Goal: Task Accomplishment & Management: Complete application form

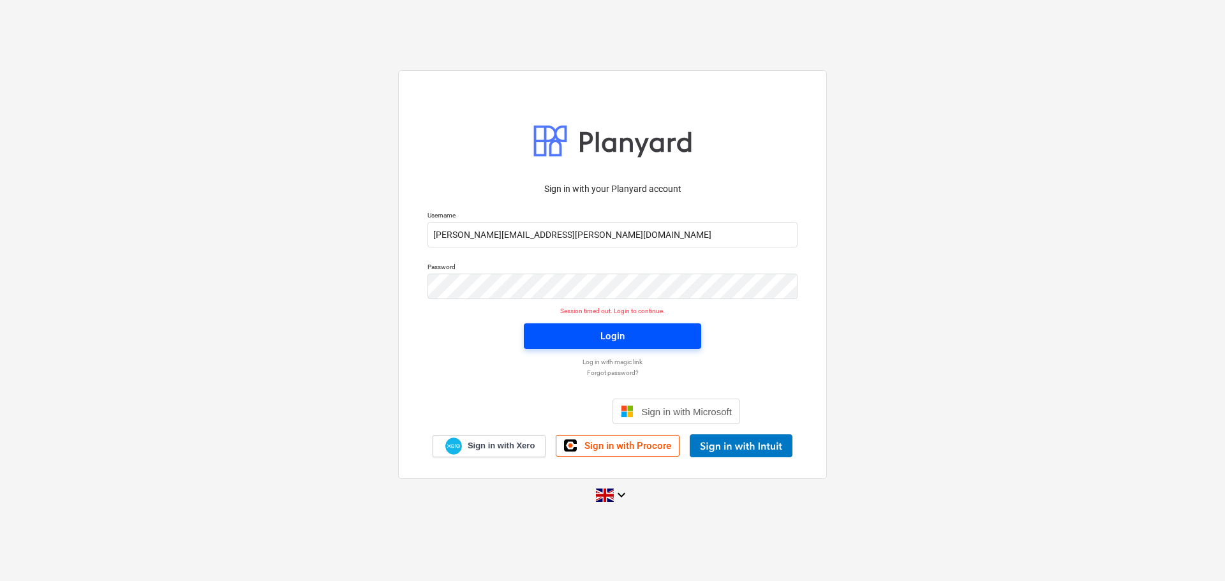
click at [607, 336] on div "Login" at bounding box center [612, 336] width 24 height 17
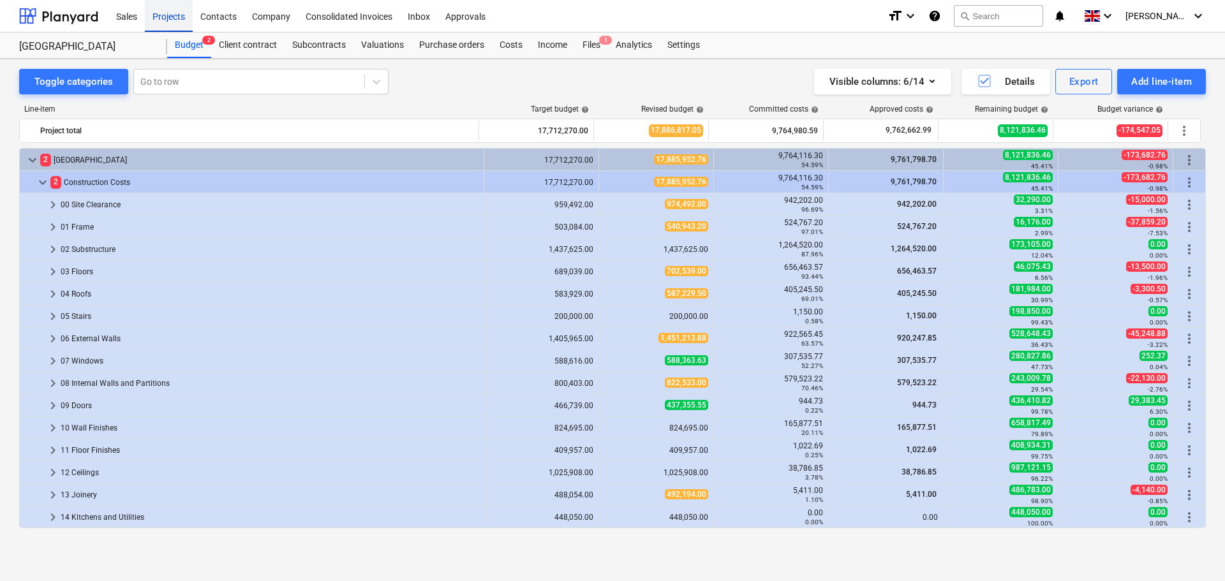
click at [170, 17] on div "Projects" at bounding box center [169, 15] width 48 height 33
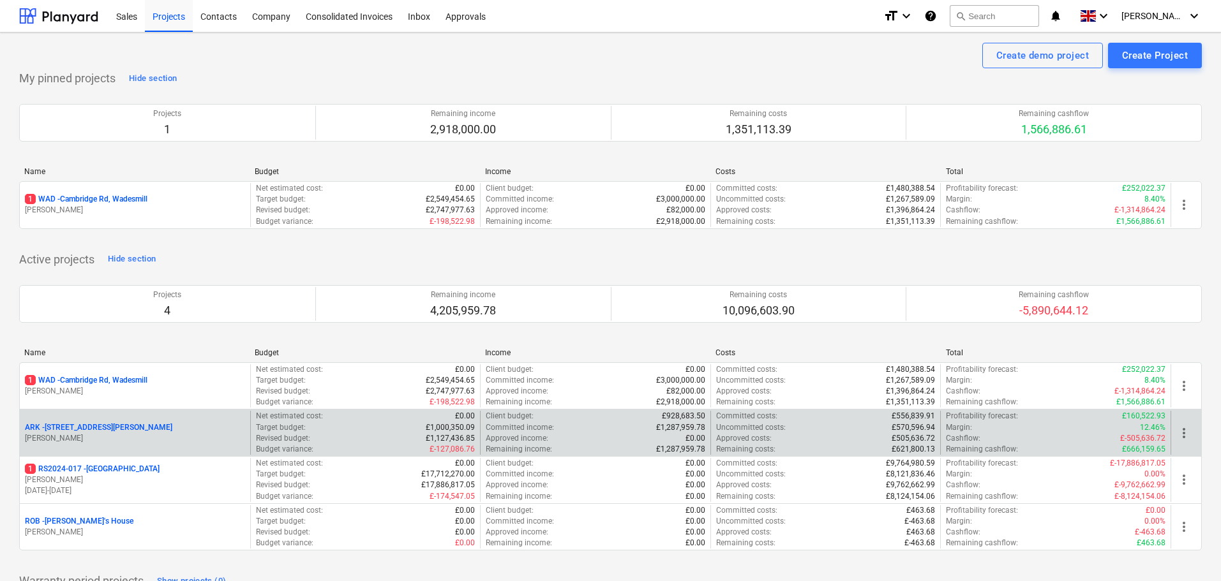
click at [97, 429] on p "ARK - 2 Galley [PERSON_NAME]" at bounding box center [98, 427] width 147 height 11
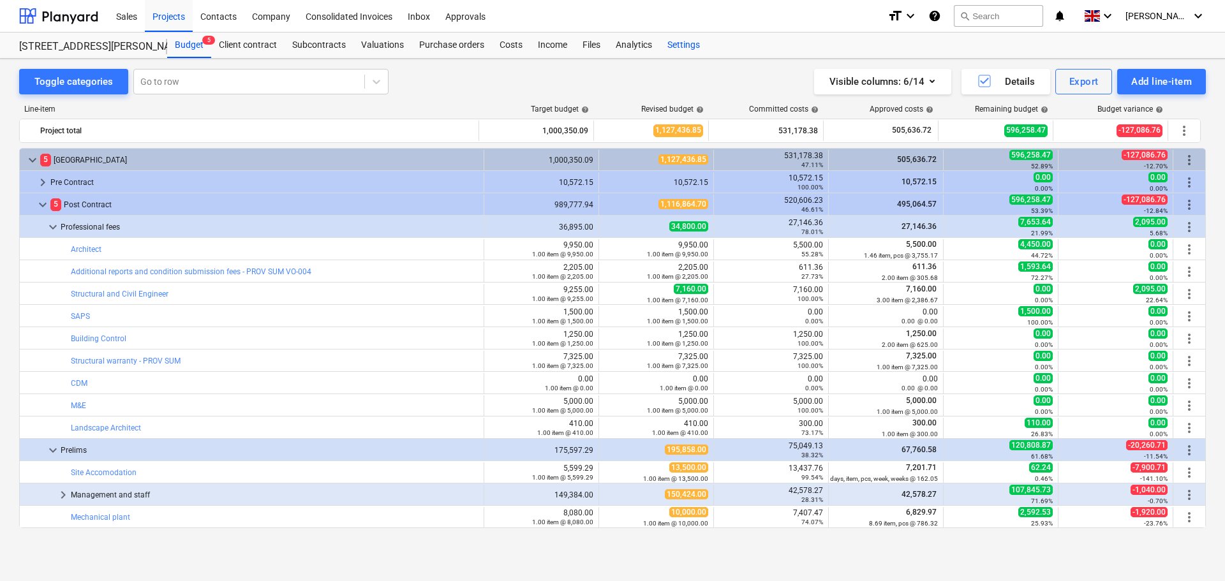
drag, startPoint x: 500, startPoint y: 44, endPoint x: 679, endPoint y: 45, distance: 179.3
click at [502, 44] on div "Costs" at bounding box center [511, 46] width 38 height 26
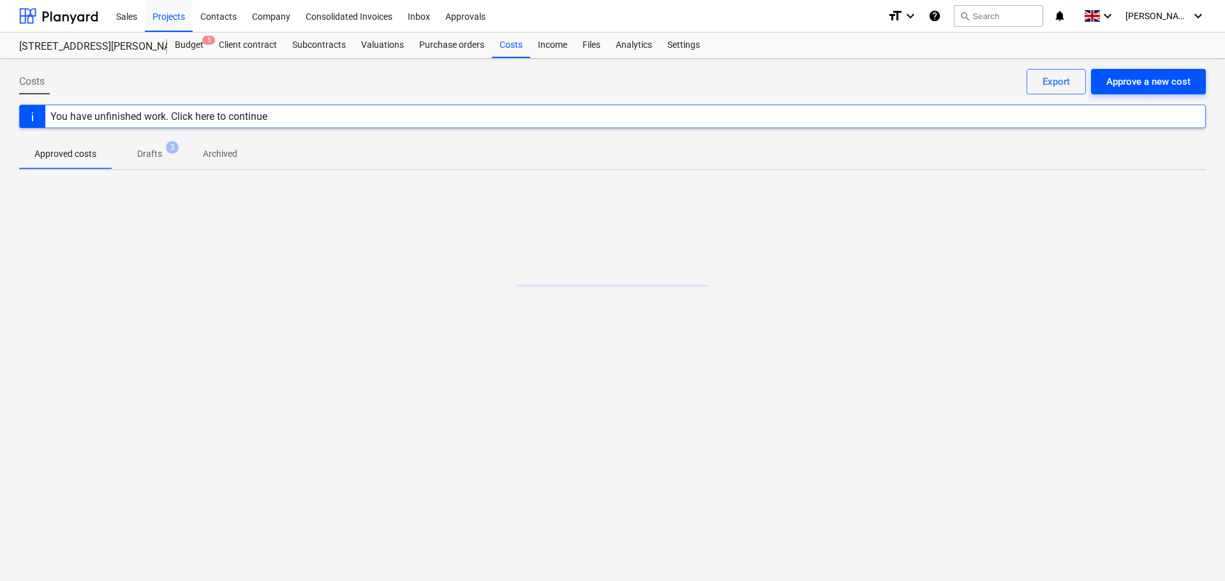
click at [1173, 85] on div "Approve a new cost" at bounding box center [1148, 81] width 84 height 17
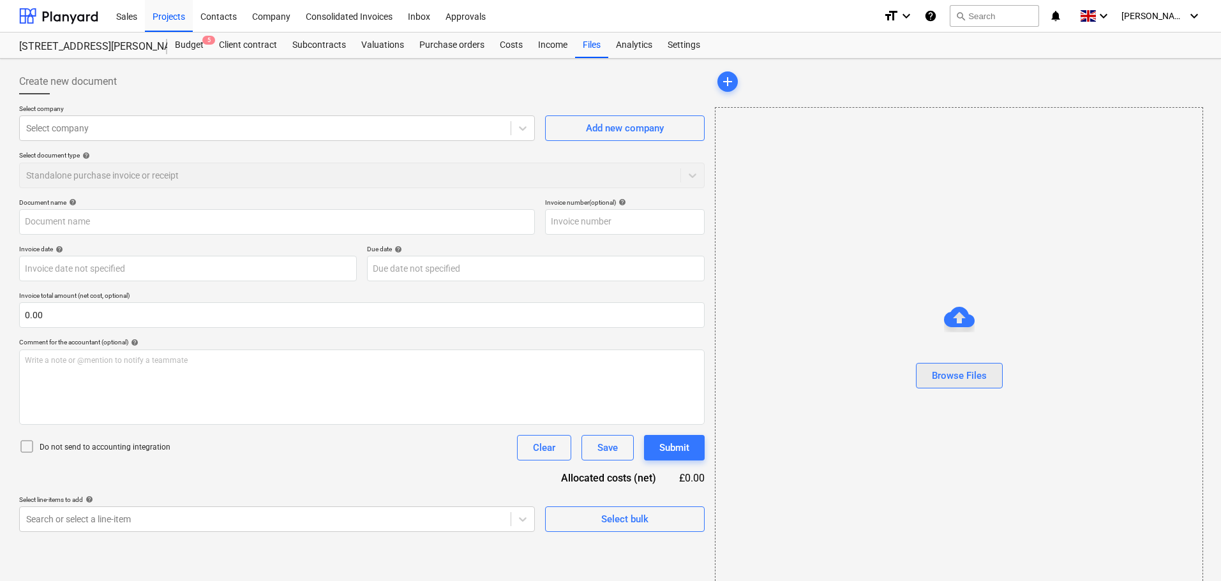
click at [983, 377] on div "Browse Files" at bounding box center [959, 376] width 55 height 17
type input "250929 Chase Side_wages.pdf"
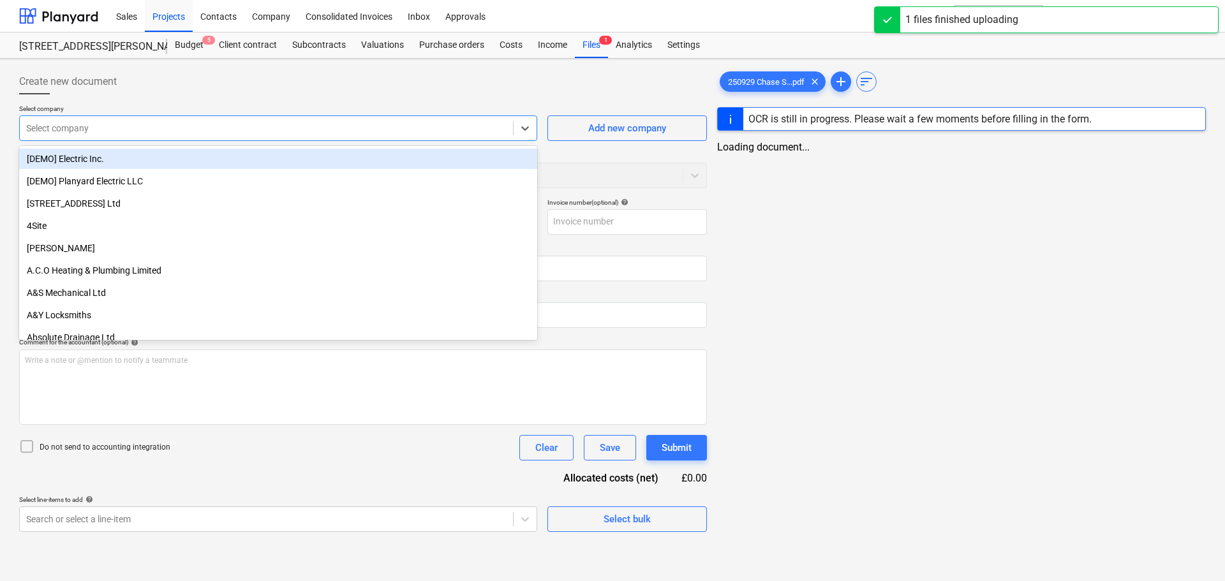
click at [145, 134] on div at bounding box center [266, 128] width 480 height 13
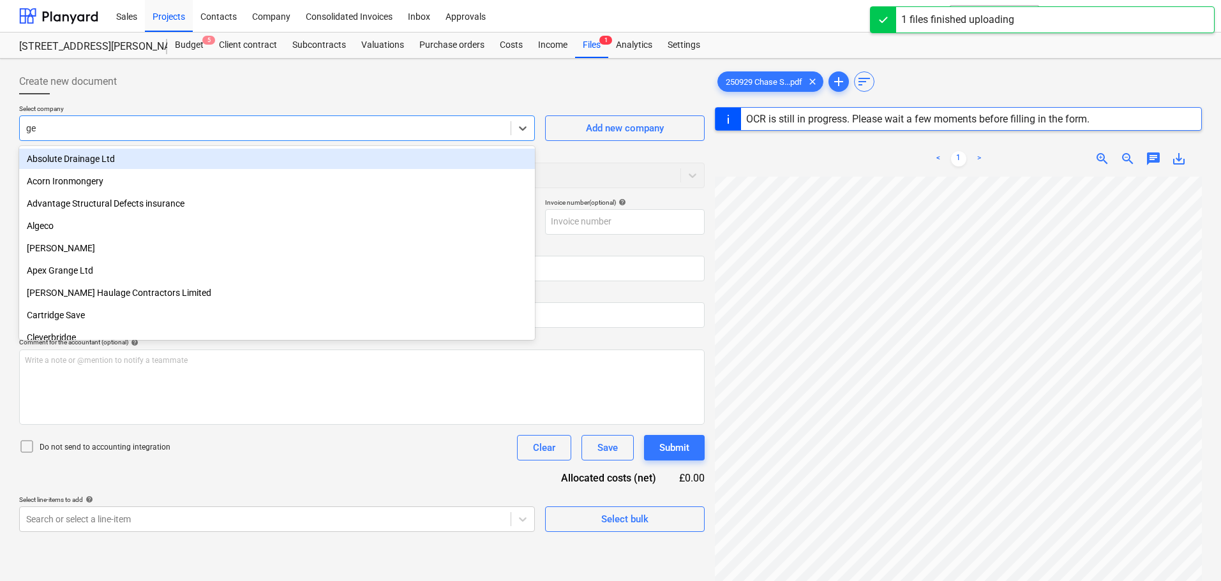
type input "ger"
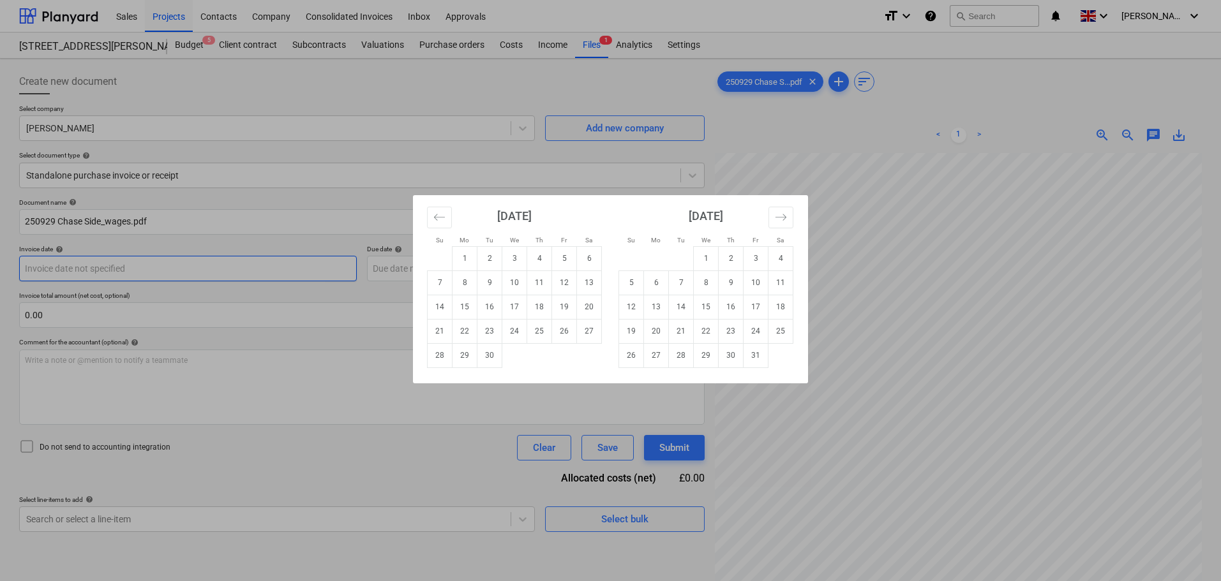
click at [104, 265] on body "Sales Projects Contacts Company Consolidated Invoices Inbox Approvals format_si…" at bounding box center [610, 290] width 1221 height 581
click at [565, 336] on td "26" at bounding box center [564, 331] width 25 height 24
type input "[DATE]"
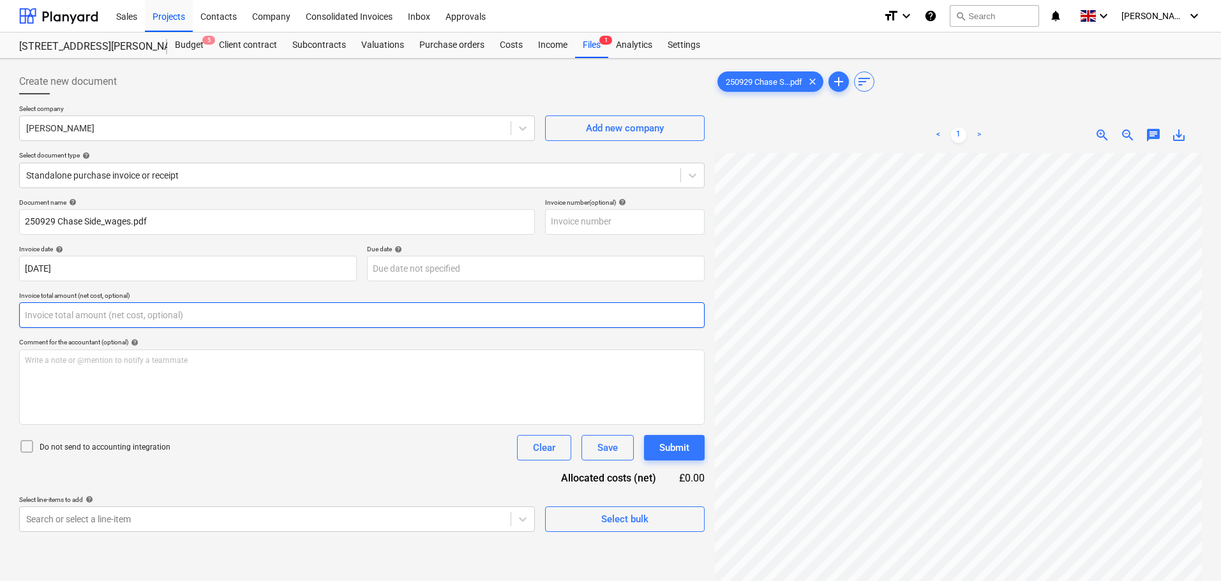
click at [176, 311] on input "text" at bounding box center [361, 315] width 685 height 26
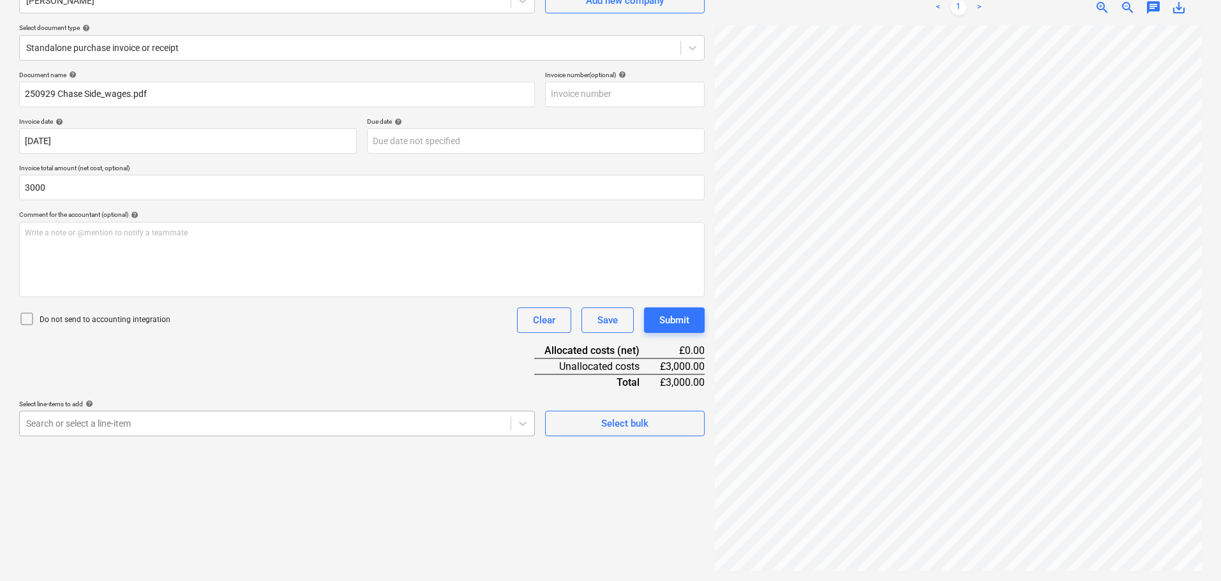
type input "3,000.00"
click at [156, 422] on body "Sales Projects Contacts Company Consolidated Invoices Inbox Approvals format_si…" at bounding box center [610, 162] width 1221 height 581
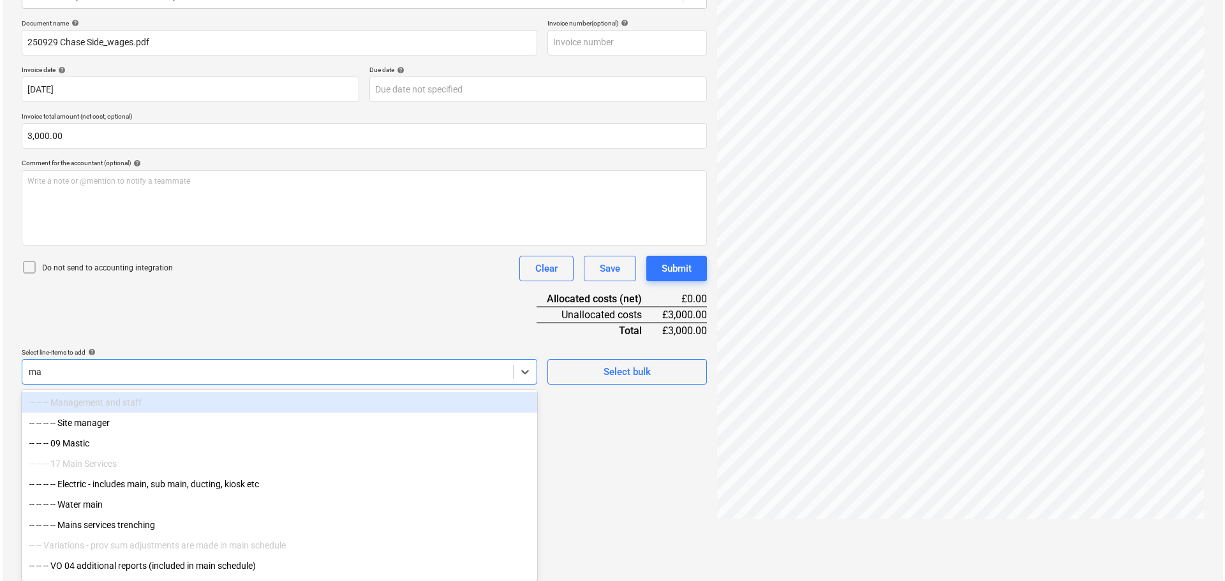
scroll to position [128, 0]
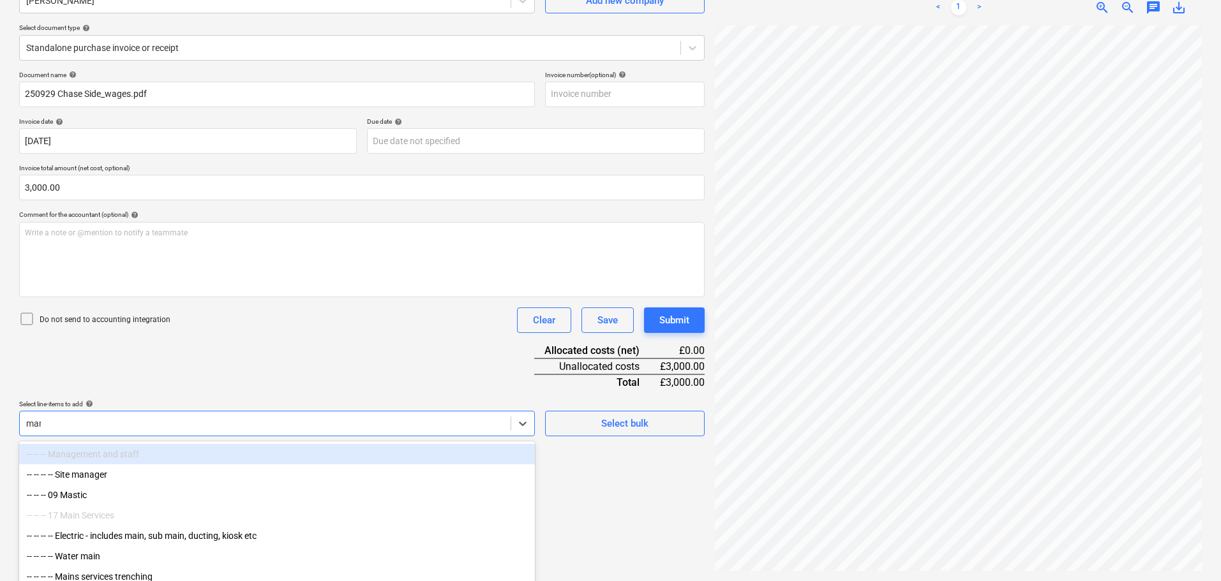
type input "mana"
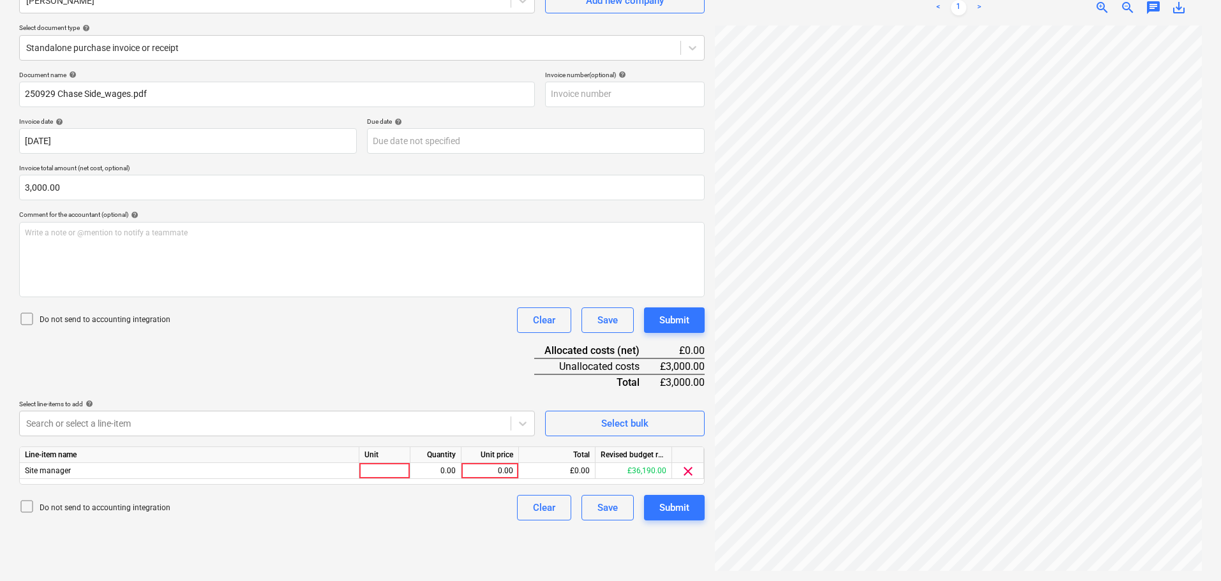
drag, startPoint x: 304, startPoint y: 394, endPoint x: 355, endPoint y: 403, distance: 51.1
click at [309, 394] on div "Document name help 250929 Chase Side_wages.pdf Invoice number (optional) help I…" at bounding box center [361, 296] width 685 height 450
click at [504, 472] on div "0.00" at bounding box center [489, 471] width 47 height 16
click at [388, 475] on div at bounding box center [384, 471] width 51 height 16
type input "10"
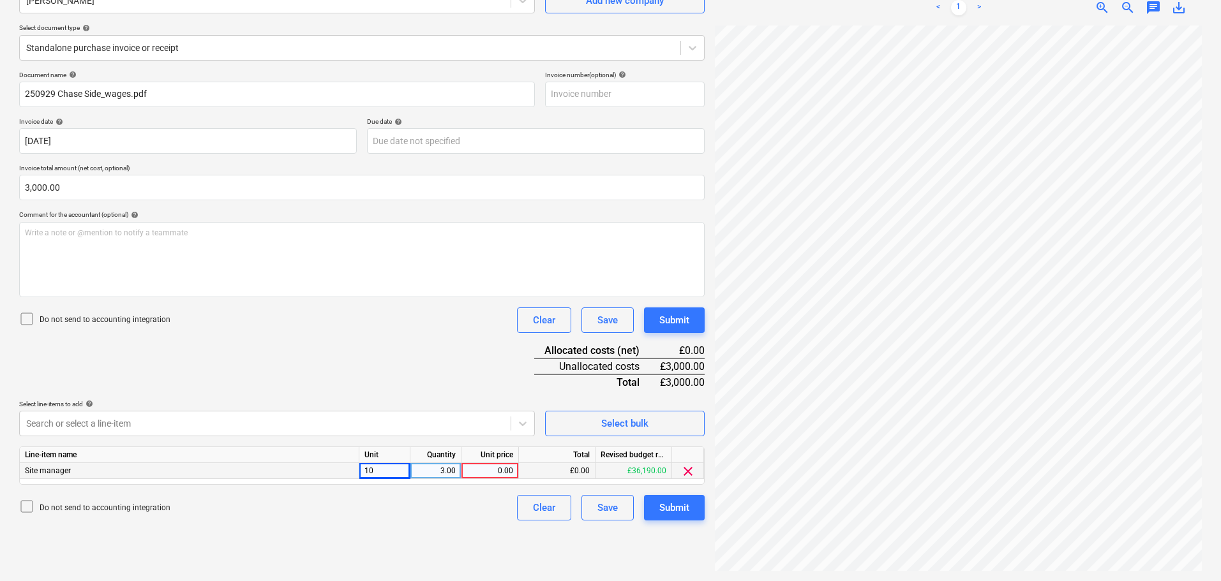
click at [388, 475] on div "10" at bounding box center [384, 471] width 51 height 16
type input "days"
type input "300"
click at [407, 370] on div "Document name help 250929 Chase Side_wages.pdf Invoice number (optional) help I…" at bounding box center [361, 296] width 685 height 450
click at [689, 329] on button "Submit" at bounding box center [674, 321] width 61 height 26
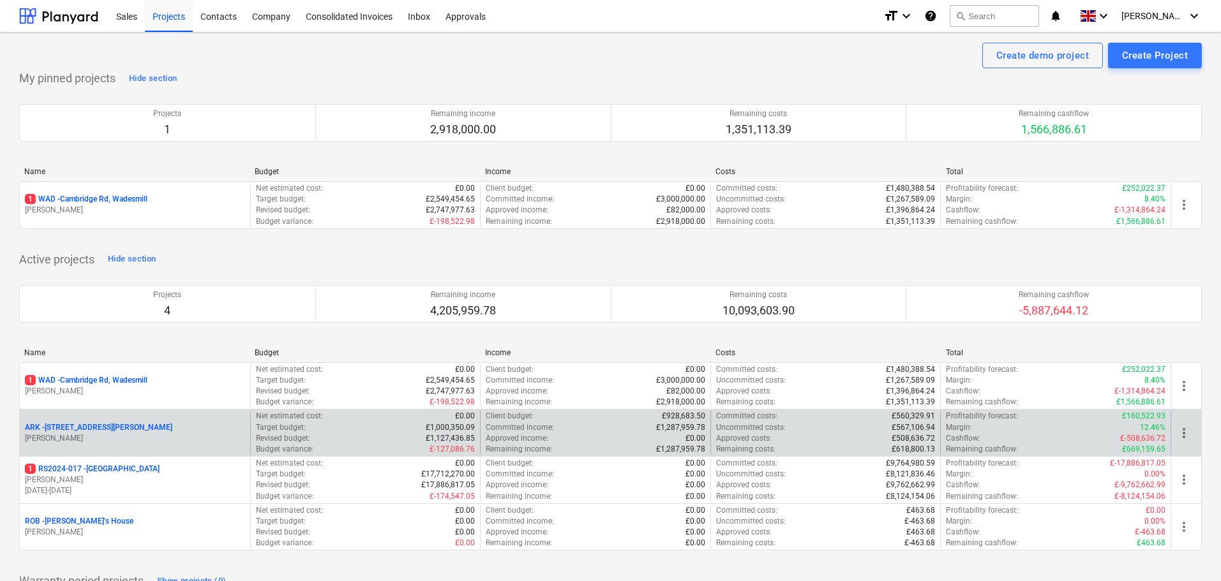
click at [86, 430] on p "ARK - 2 Galley [PERSON_NAME]" at bounding box center [98, 427] width 147 height 11
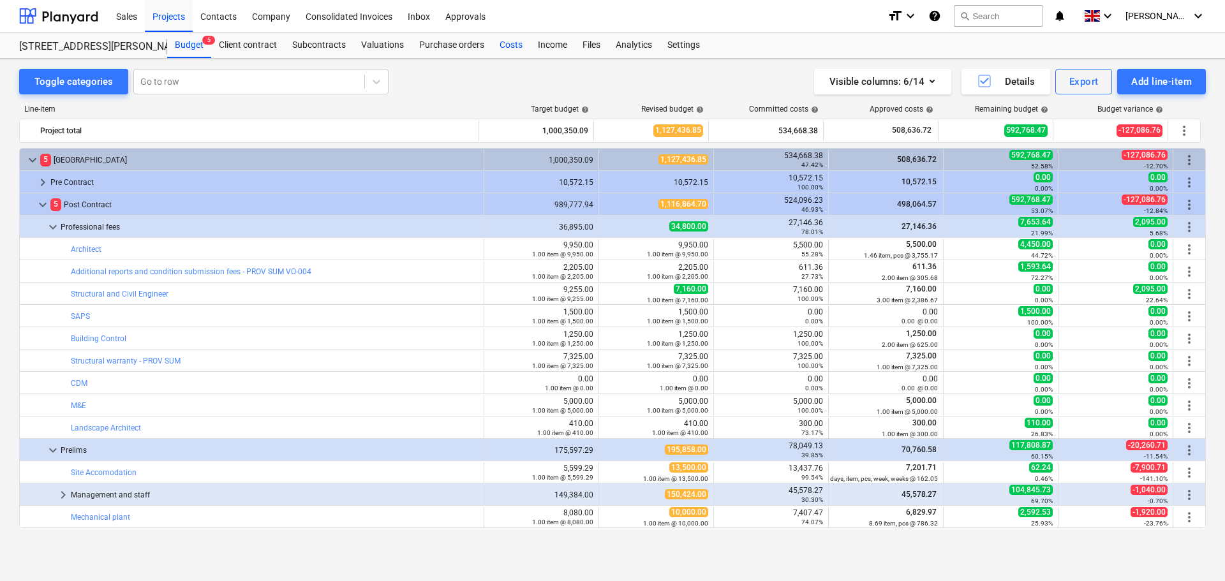
click at [515, 44] on div "Costs" at bounding box center [511, 46] width 38 height 26
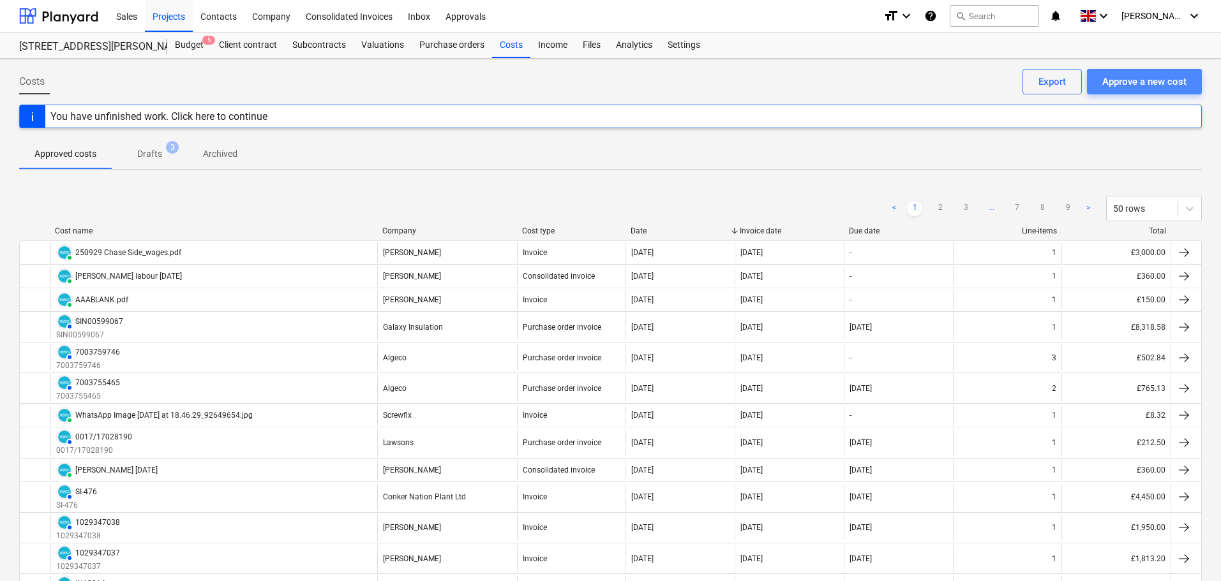
click at [1147, 81] on div "Approve a new cost" at bounding box center [1144, 81] width 84 height 17
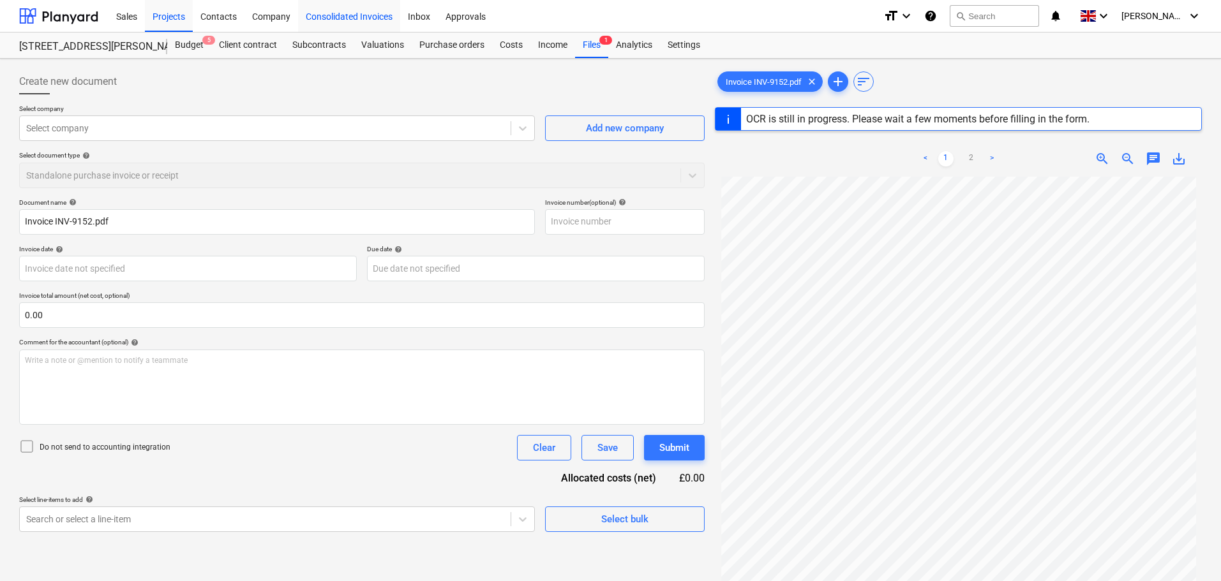
type input "INV-9152"
type input "[DATE]"
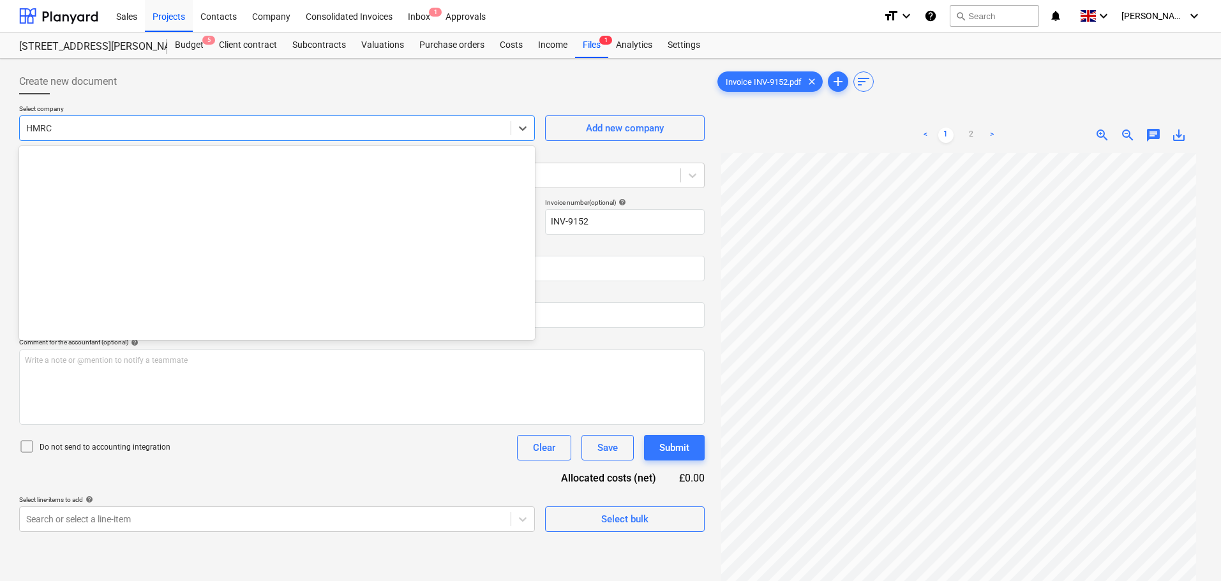
click at [75, 128] on div at bounding box center [265, 128] width 478 height 13
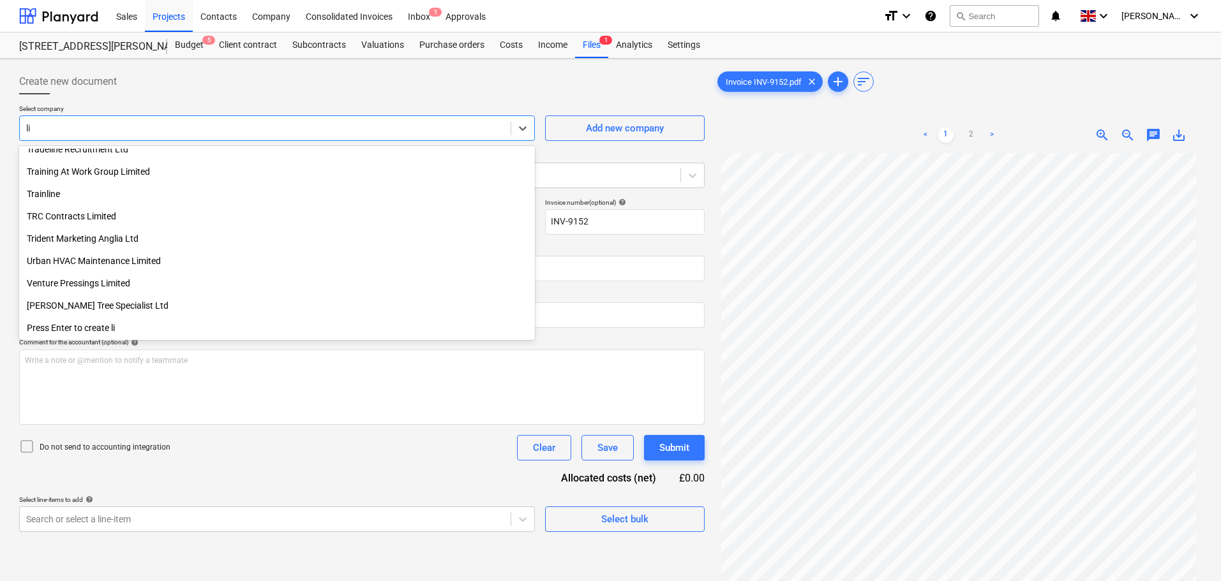
scroll to position [1841, 0]
type input "light"
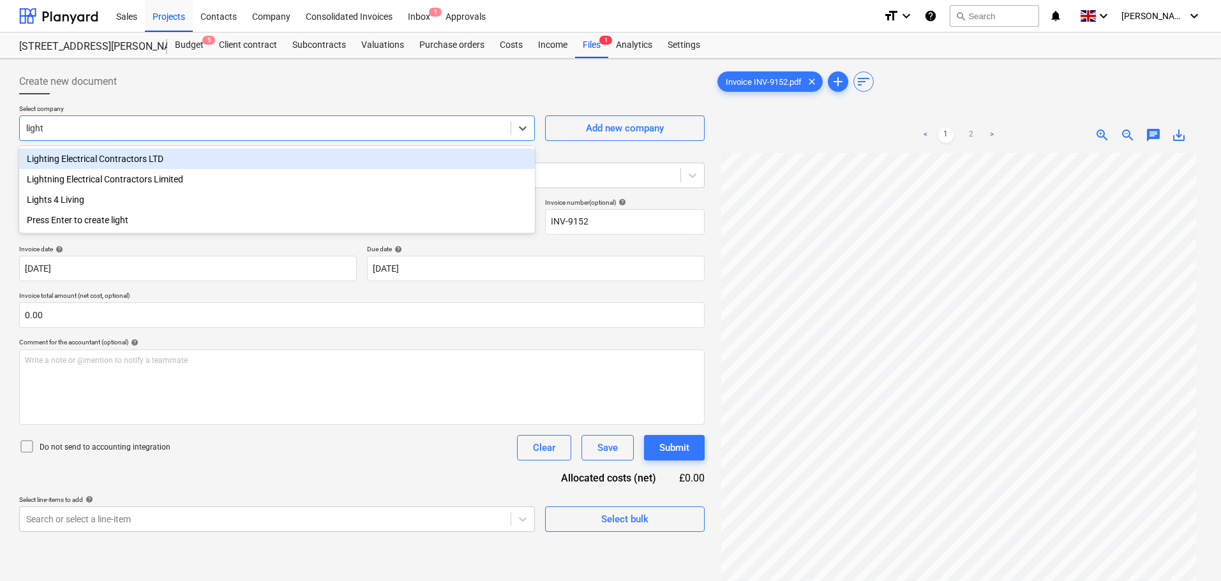
click at [140, 159] on div "Lighting Electrical Contractors LTD" at bounding box center [277, 159] width 516 height 20
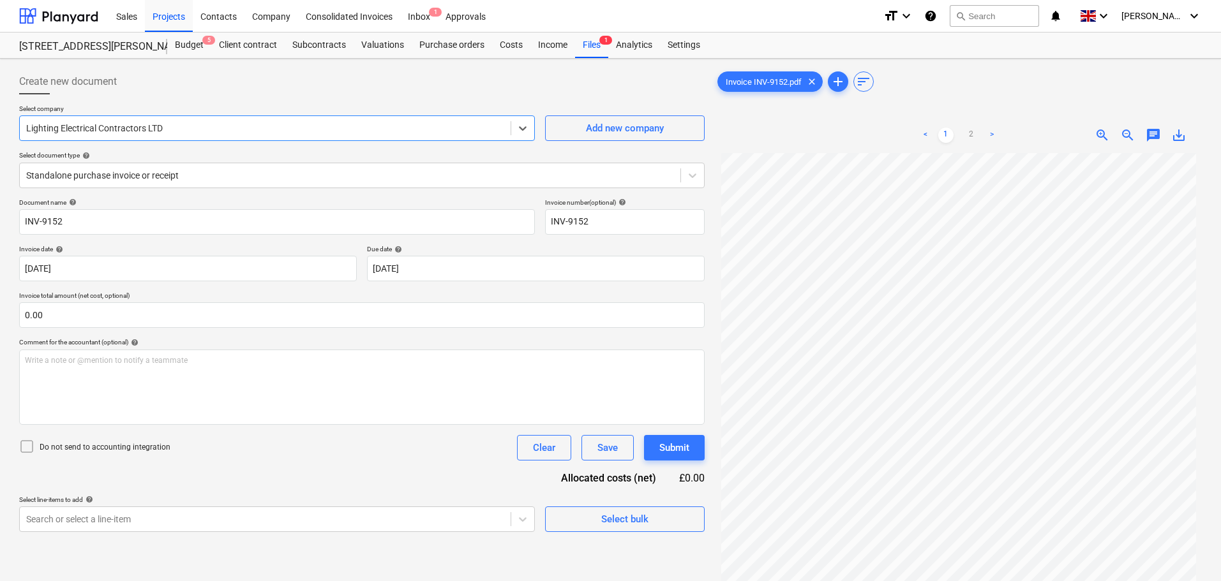
click at [165, 133] on div at bounding box center [265, 128] width 478 height 13
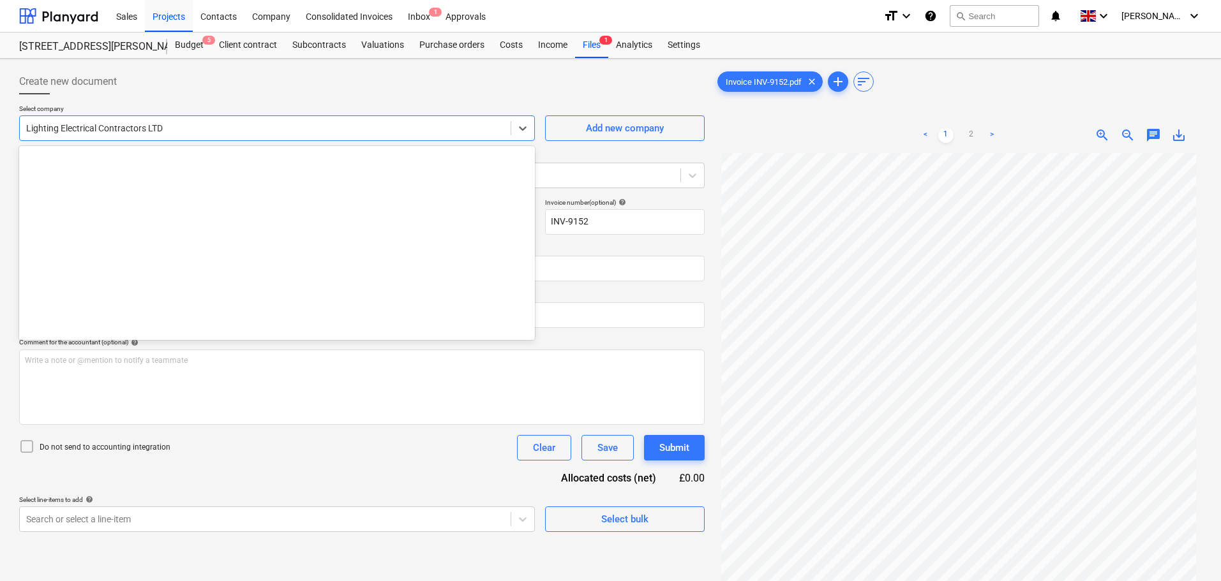
scroll to position [6923, 0]
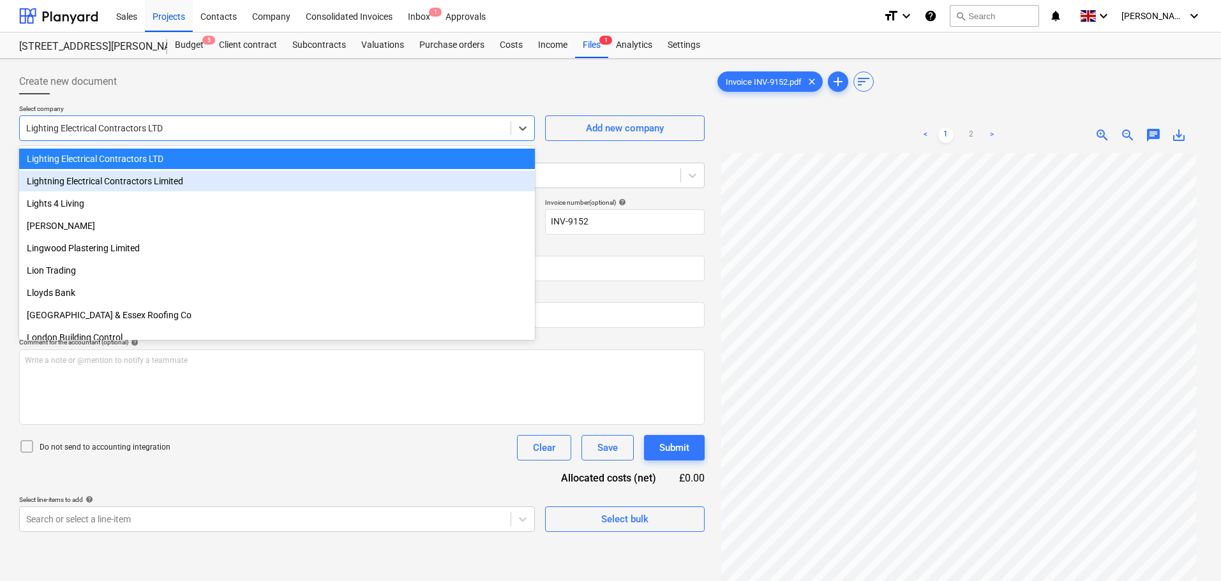
click at [156, 178] on div "Lightning Electrical Contractors Limited" at bounding box center [277, 181] width 516 height 20
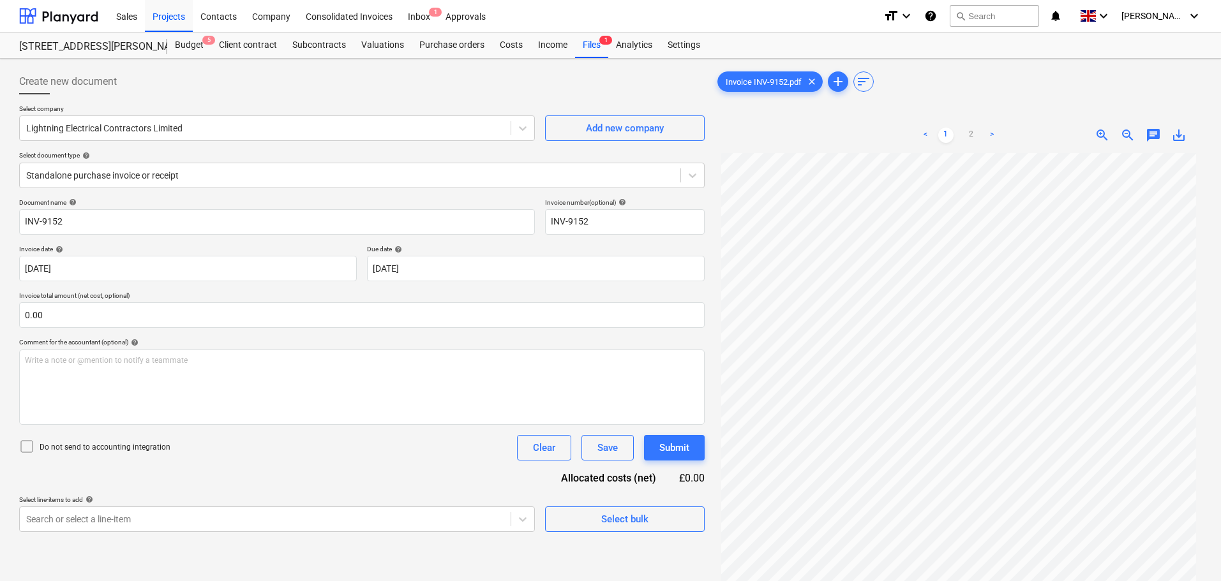
click at [238, 100] on div at bounding box center [361, 99] width 685 height 10
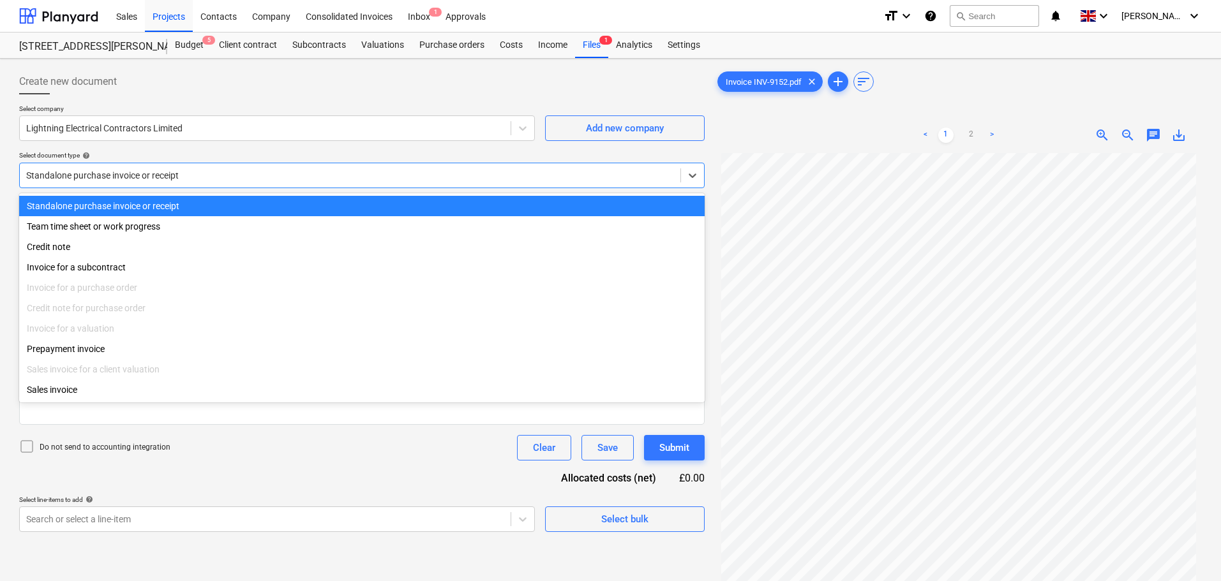
click at [140, 168] on div "Standalone purchase invoice or receipt" at bounding box center [350, 176] width 660 height 18
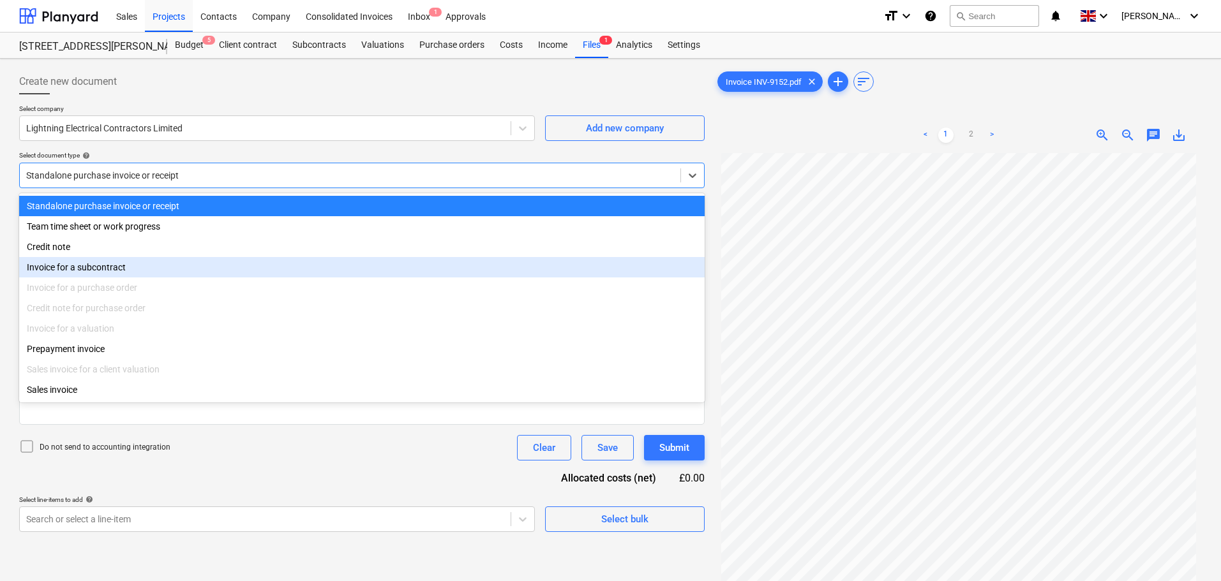
click at [110, 269] on div "Invoice for a subcontract" at bounding box center [361, 267] width 685 height 20
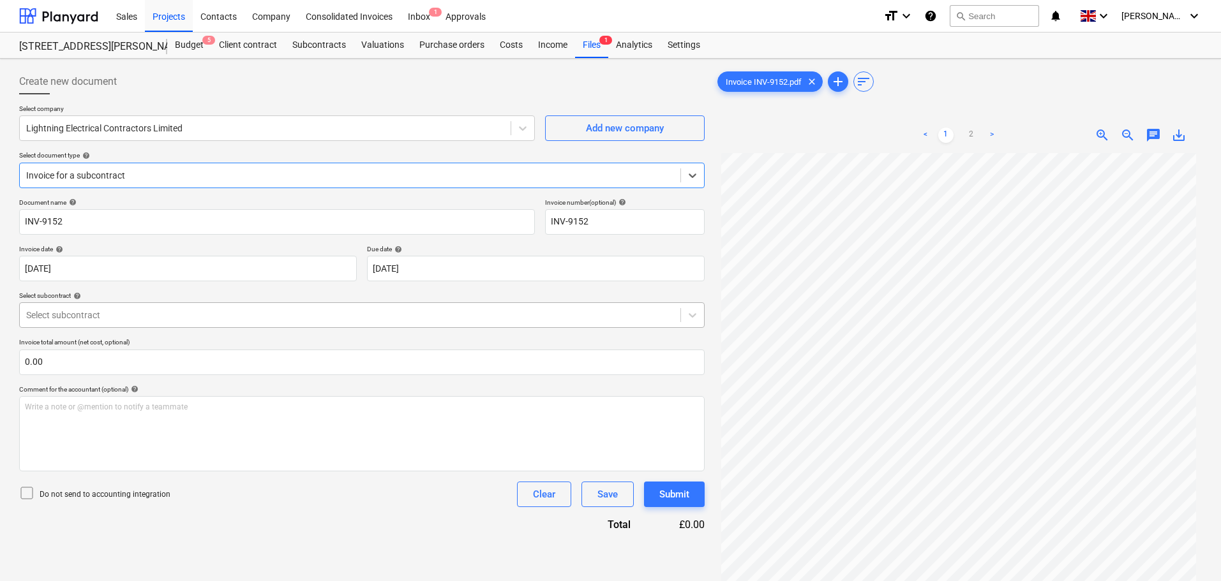
click at [99, 322] on div "Select subcontract" at bounding box center [350, 315] width 660 height 18
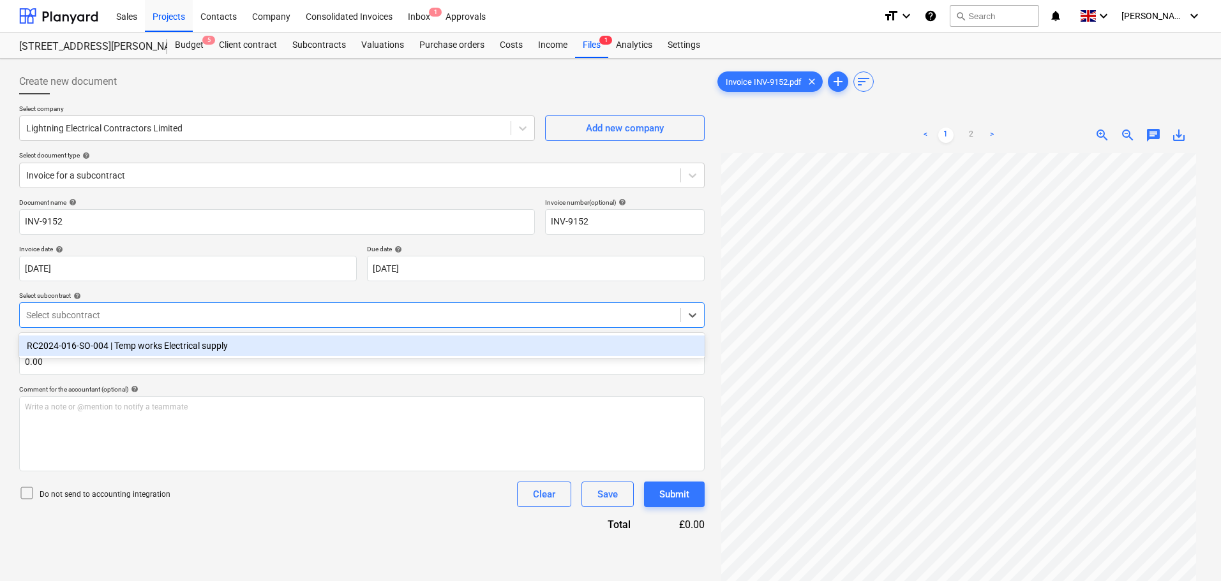
click at [115, 348] on div "RC2024-016-SO-004 | Temp works Electrical supply" at bounding box center [361, 346] width 685 height 20
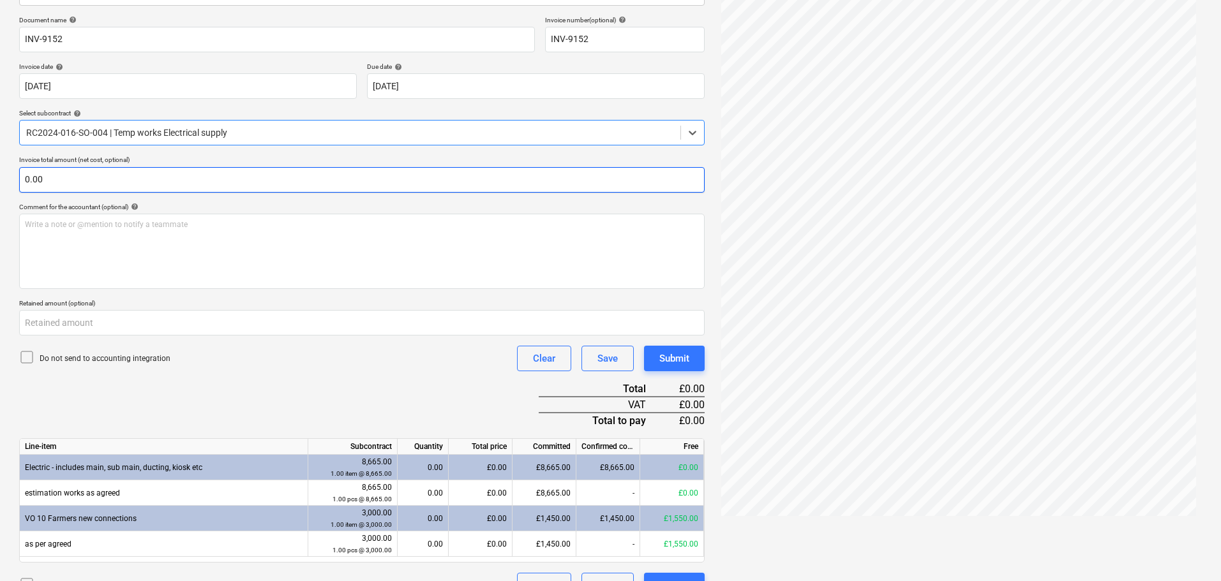
scroll to position [210, 0]
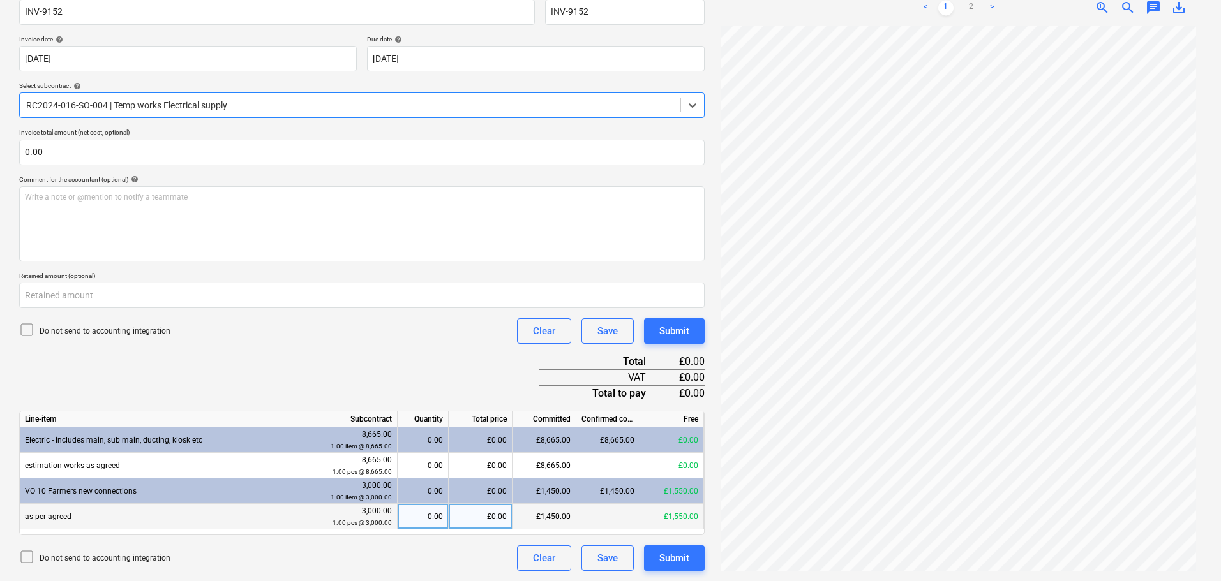
click at [481, 517] on div "£0.00" at bounding box center [481, 517] width 64 height 26
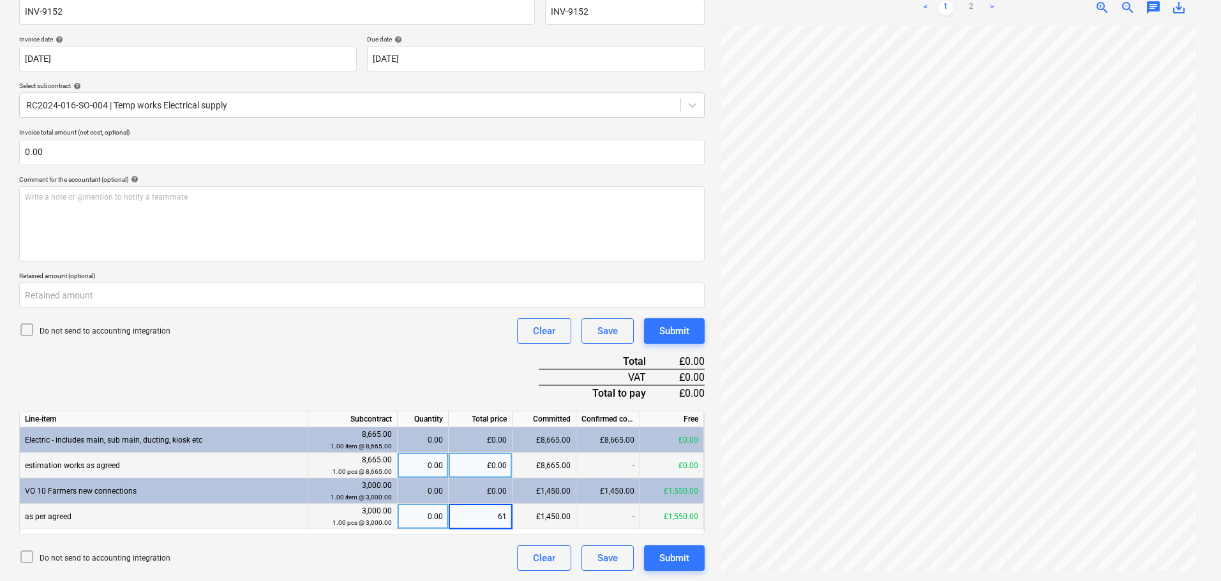
type input "615"
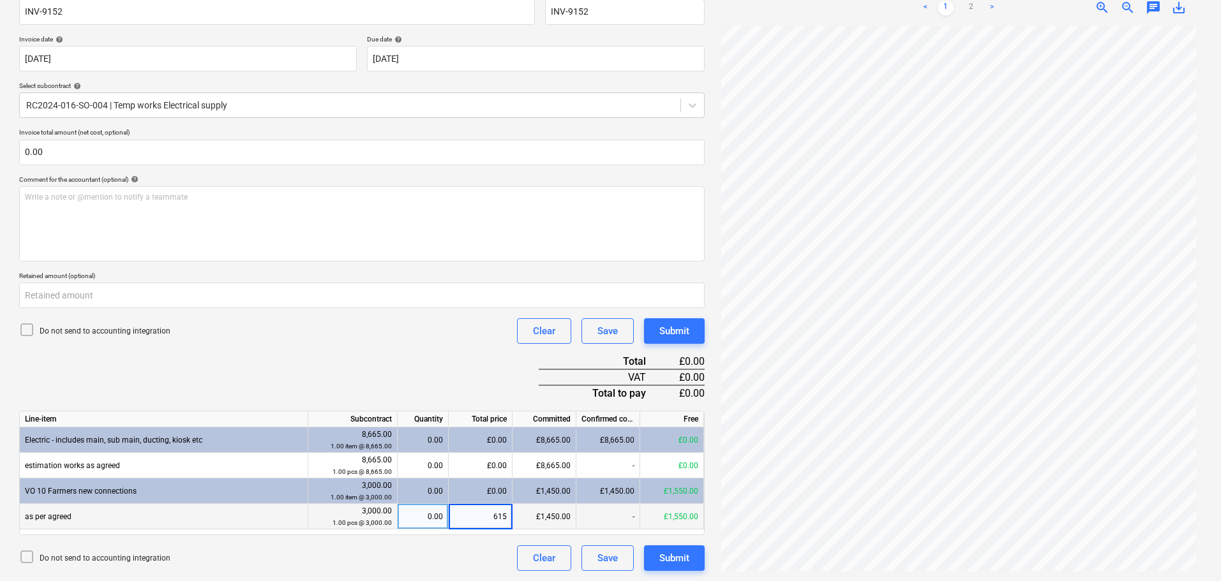
click at [435, 348] on div "Document name help INV-9152 Invoice number (optional) help INV-9152 Invoice dat…" at bounding box center [361, 280] width 685 height 583
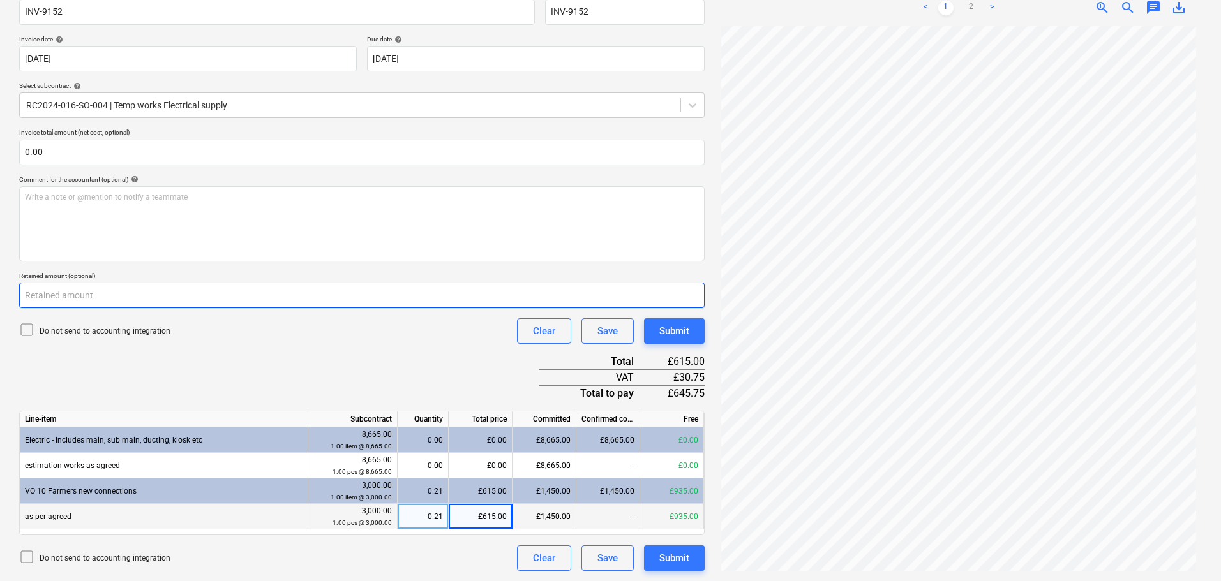
click at [52, 290] on input "number" at bounding box center [361, 296] width 685 height 26
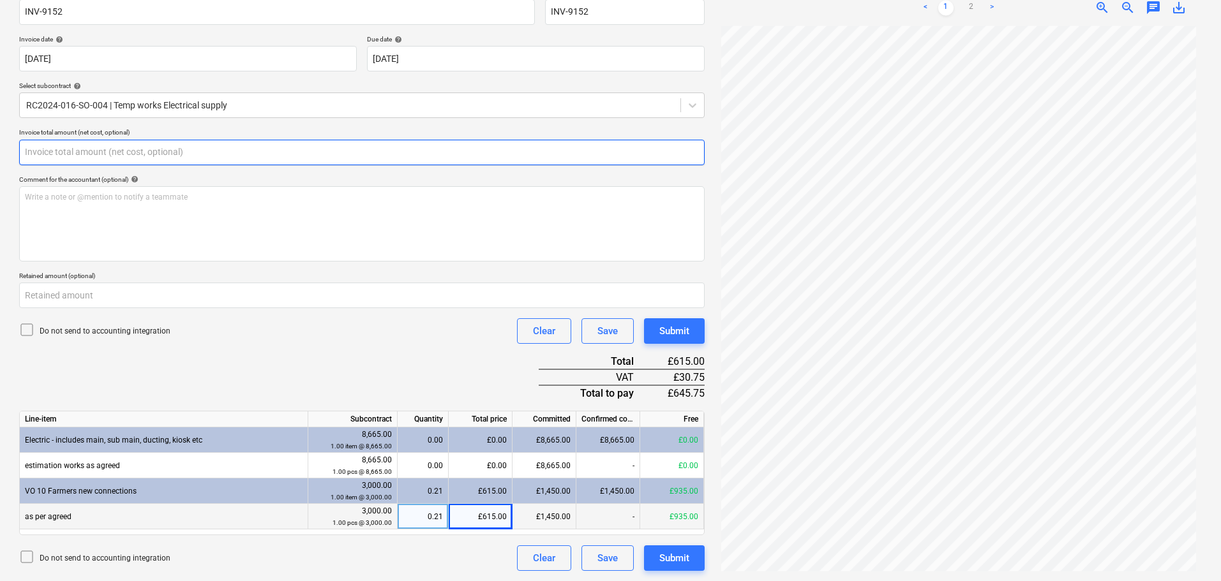
click at [57, 153] on input "text" at bounding box center [361, 153] width 685 height 26
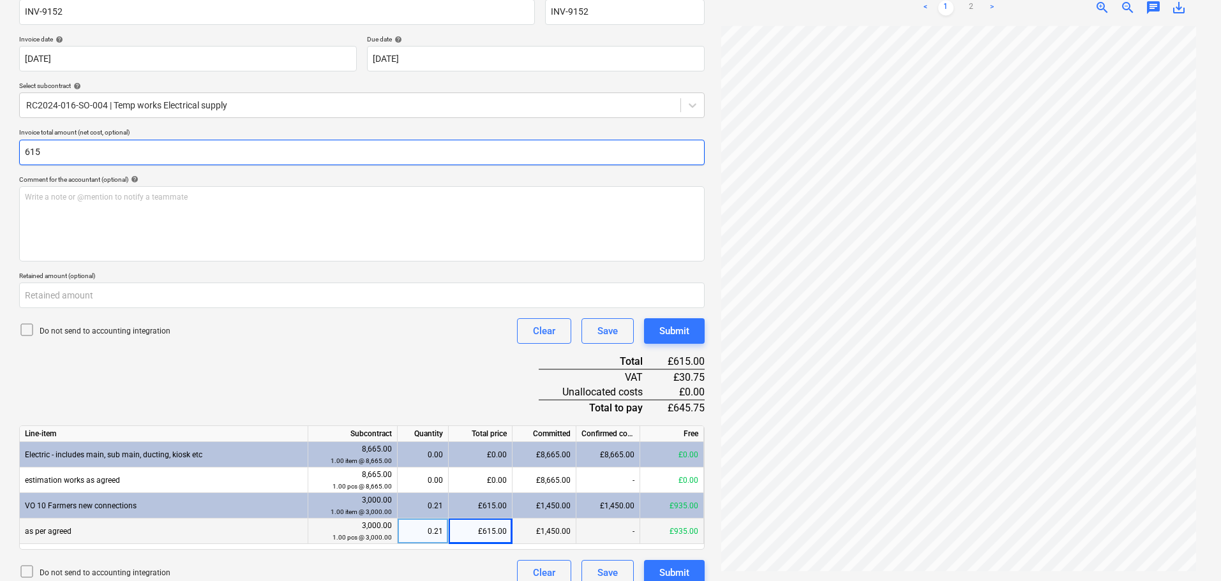
scroll to position [82, 0]
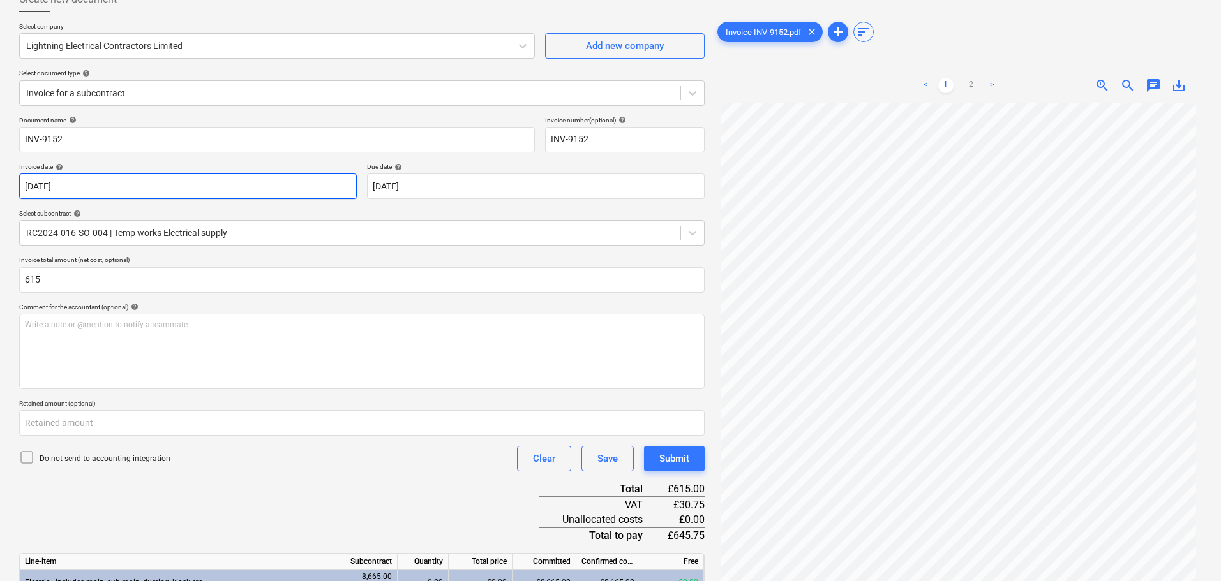
type input "615.00"
click at [203, 175] on body "Sales Projects Contacts Company Consolidated Invoices Inbox 1 Approvals format_…" at bounding box center [610, 208] width 1221 height 581
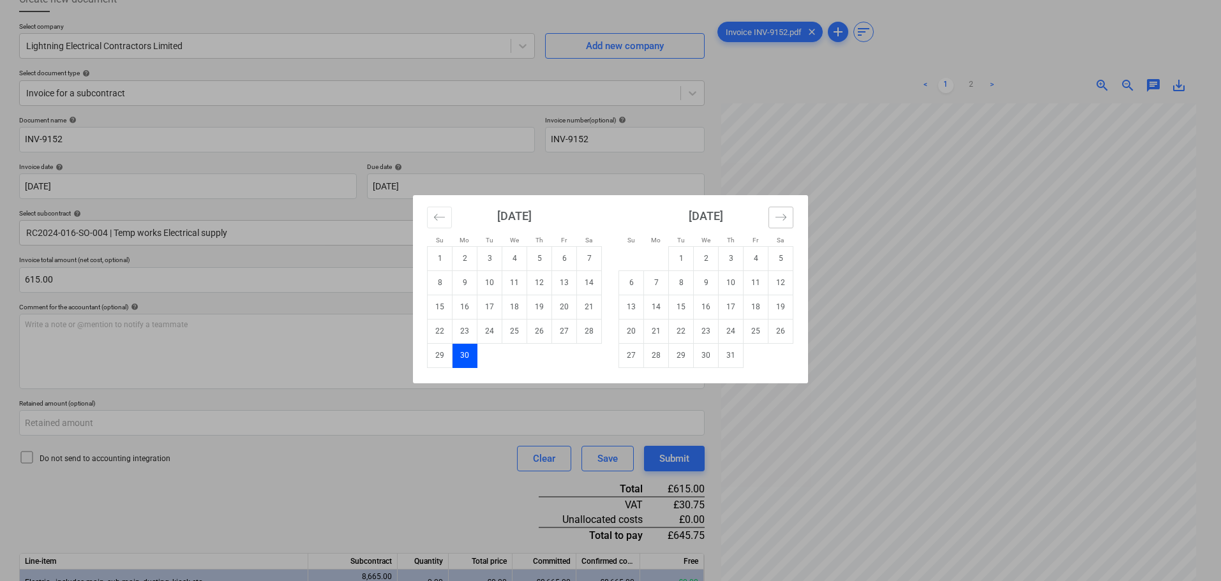
click at [784, 218] on icon "Move forward to switch to the next month." at bounding box center [781, 217] width 12 height 12
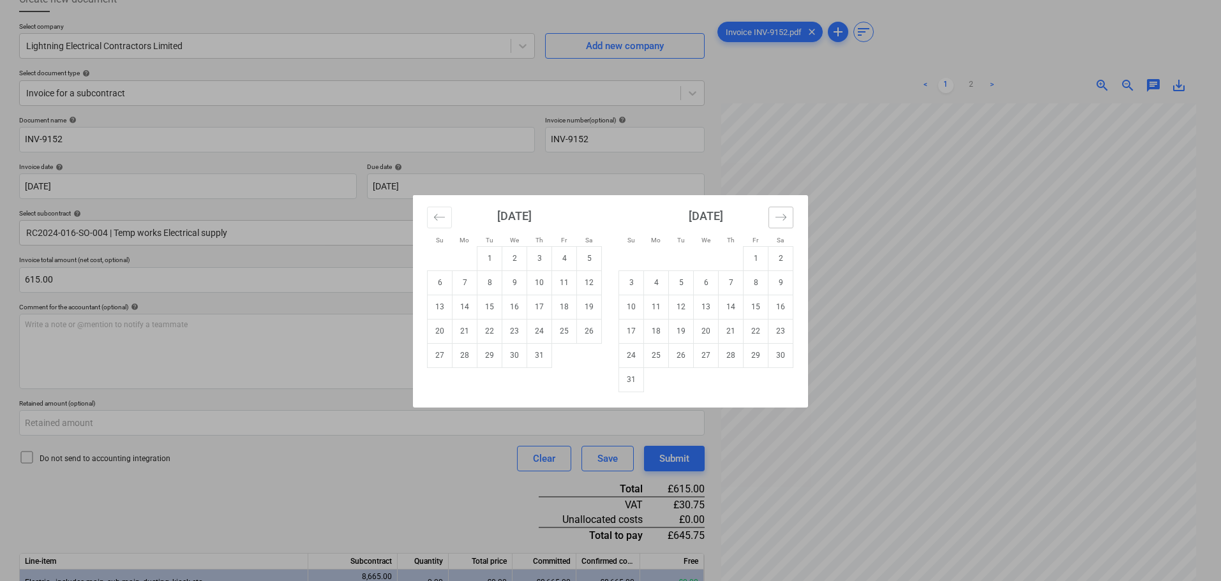
click at [784, 218] on icon "Move forward to switch to the next month." at bounding box center [781, 217] width 12 height 12
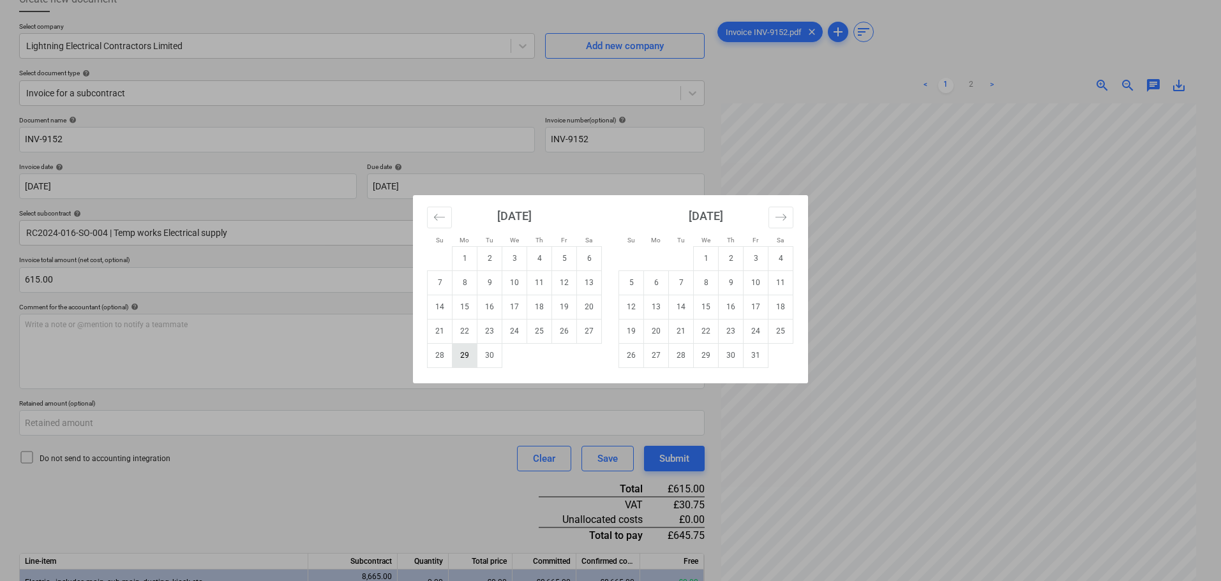
click at [472, 357] on td "29" at bounding box center [464, 355] width 25 height 24
type input "[DATE]"
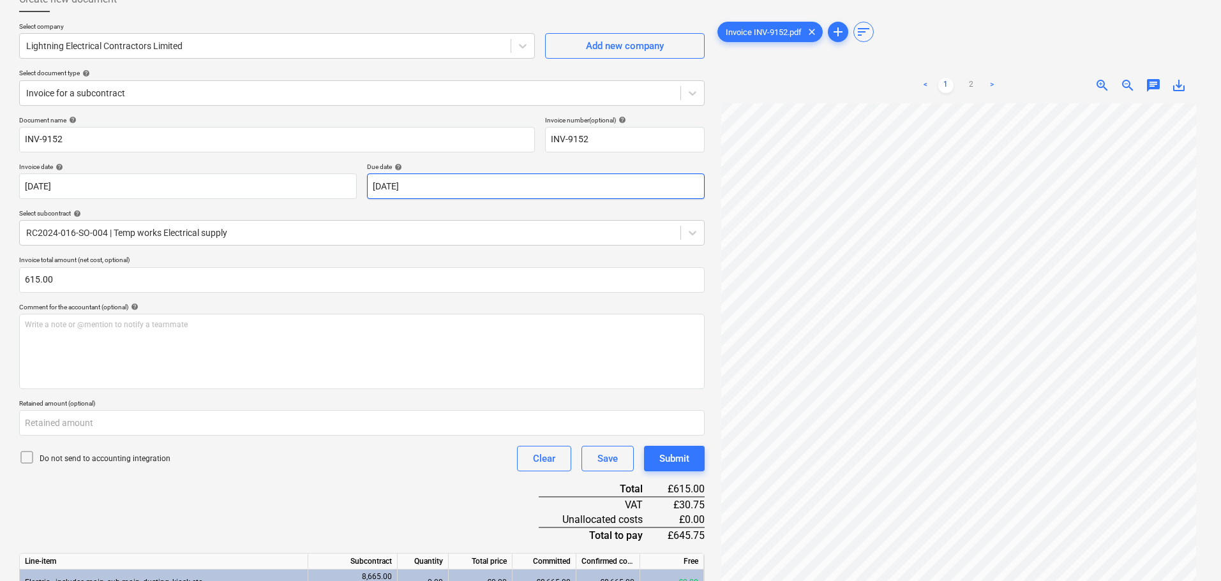
click at [426, 191] on body "Sales Projects Contacts Company Consolidated Invoices Inbox 1 Approvals format_…" at bounding box center [610, 208] width 1221 height 581
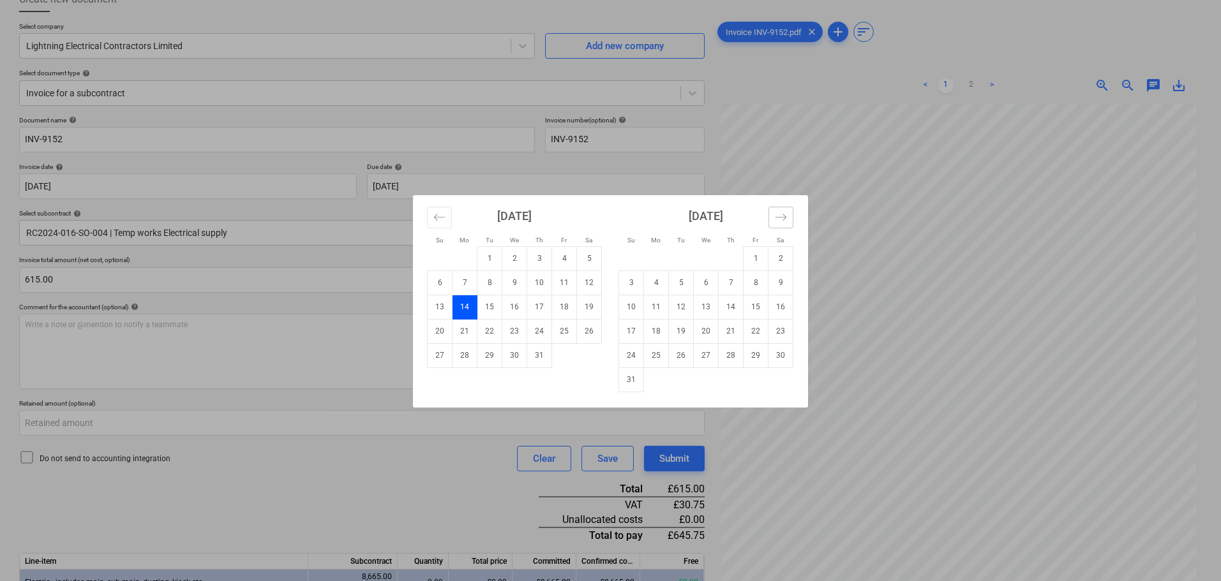
click at [785, 219] on icon "Move forward to switch to the next month." at bounding box center [781, 217] width 12 height 12
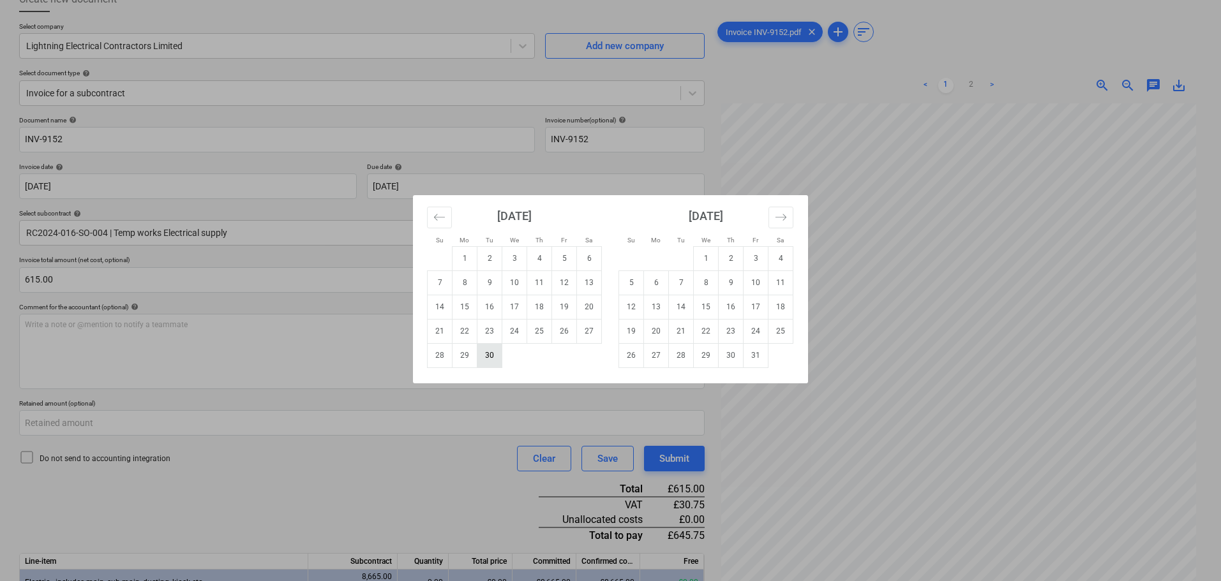
click at [493, 357] on td "30" at bounding box center [489, 355] width 25 height 24
type input "[DATE]"
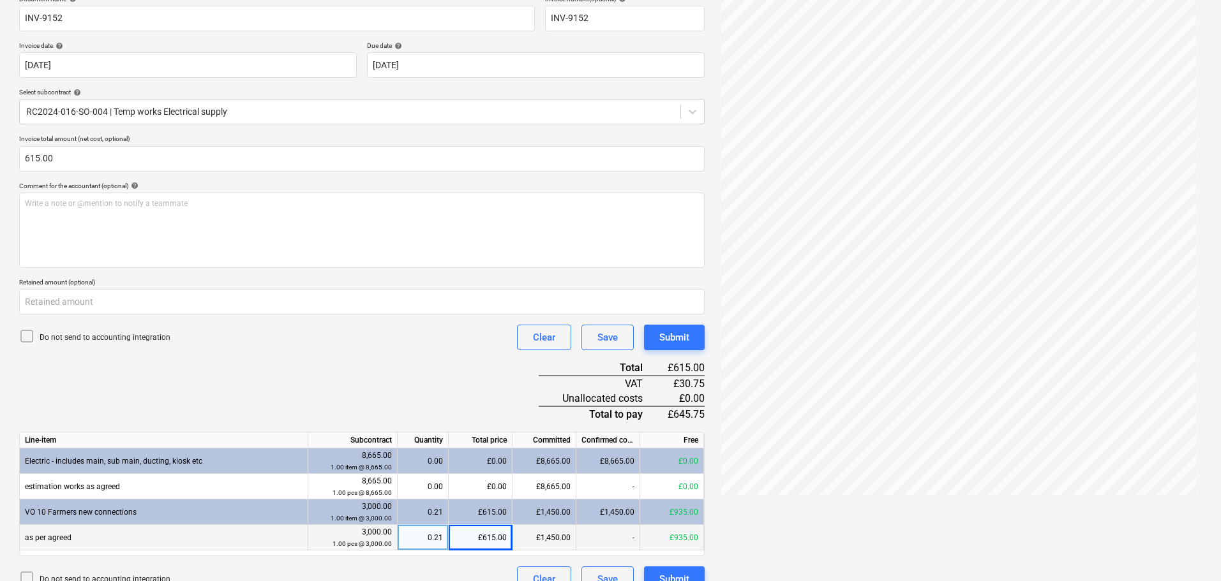
scroll to position [225, 0]
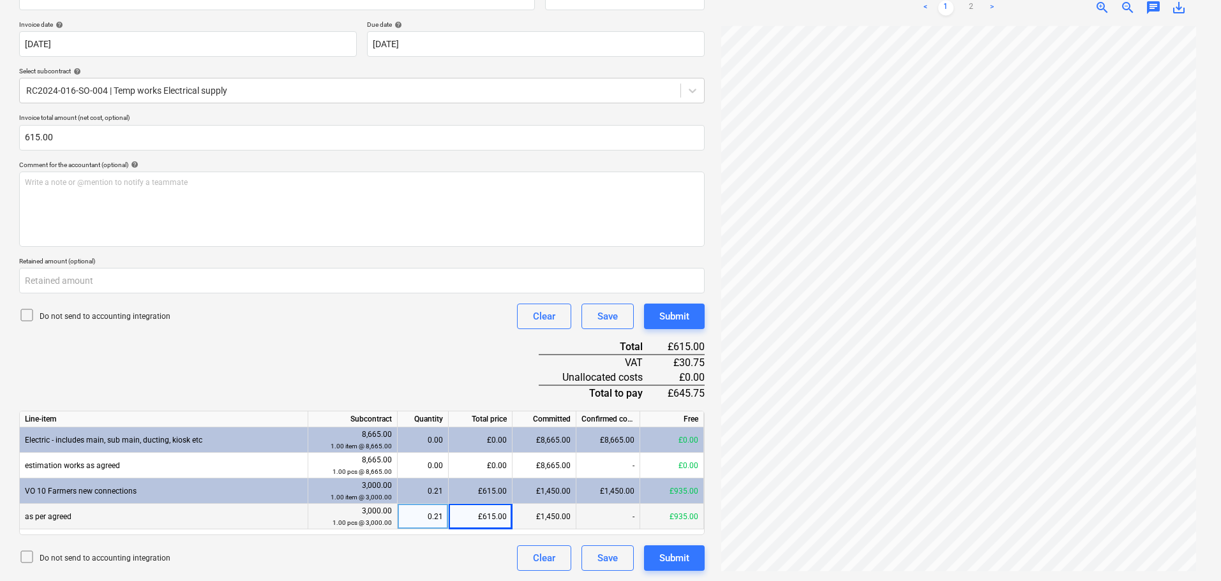
click at [389, 331] on div "Document name help INV-9152 Invoice number (optional) help INV-9152 Invoice dat…" at bounding box center [361, 273] width 685 height 598
click at [320, 372] on div "Document name help INV-9152 Invoice number (optional) help INV-9152 Invoice dat…" at bounding box center [361, 273] width 685 height 598
click at [684, 558] on div "Submit" at bounding box center [674, 558] width 30 height 17
